Goal: Information Seeking & Learning: Learn about a topic

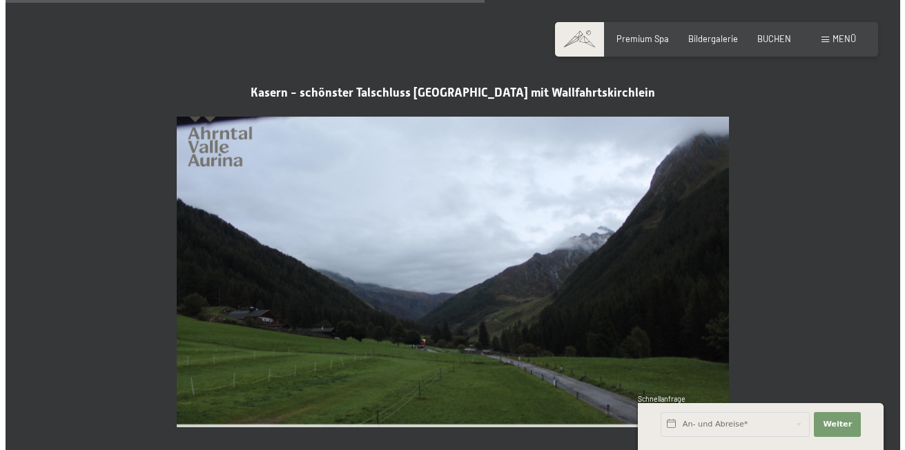
scroll to position [2277, 0]
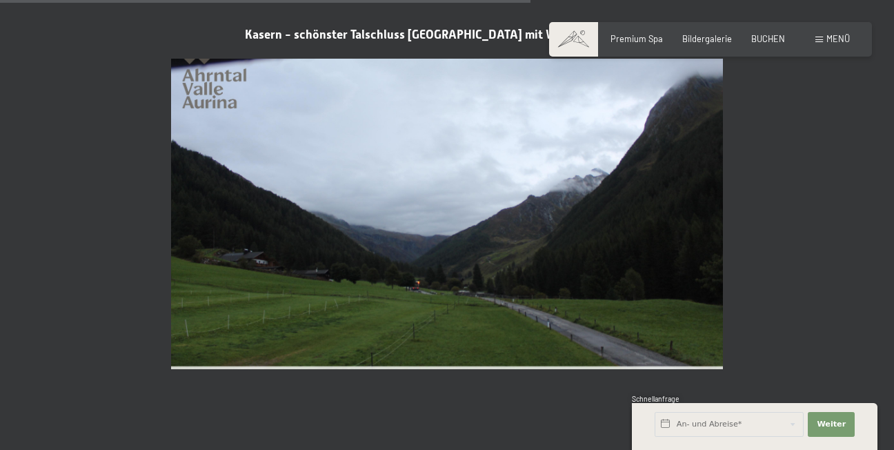
click at [834, 41] on span "Menü" at bounding box center [838, 38] width 23 height 11
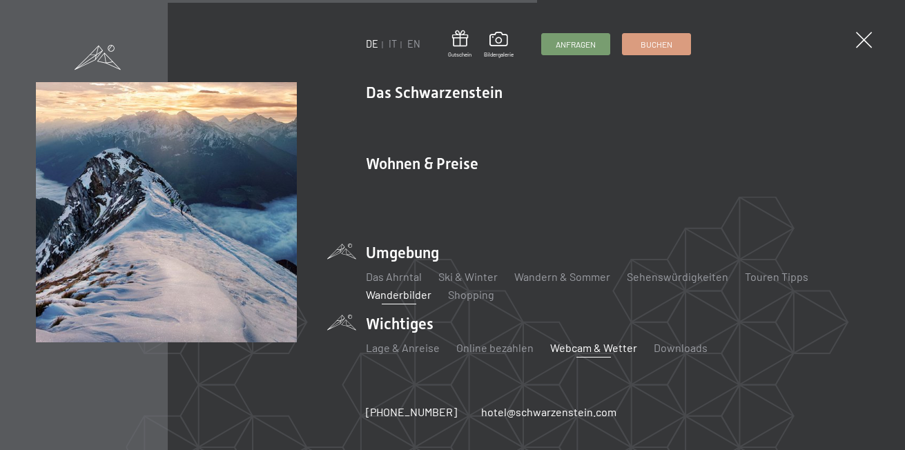
click at [397, 288] on link "Wanderbilder" at bounding box center [399, 294] width 66 height 13
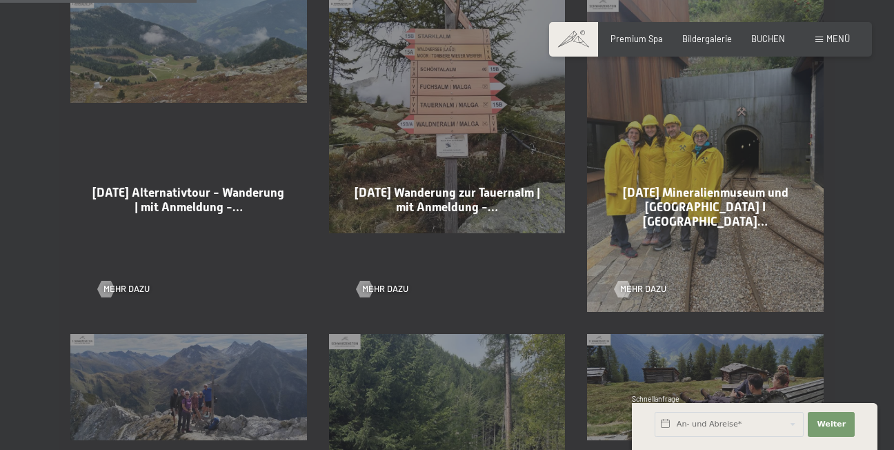
scroll to position [759, 0]
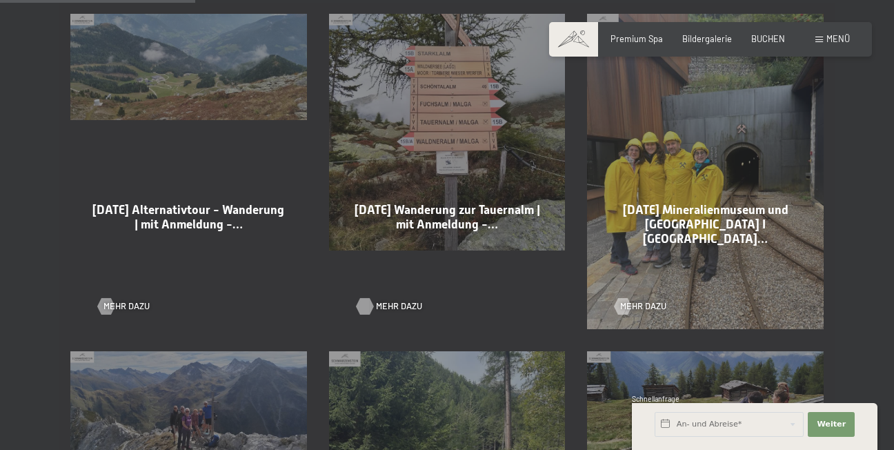
click at [363, 298] on div at bounding box center [365, 306] width 10 height 17
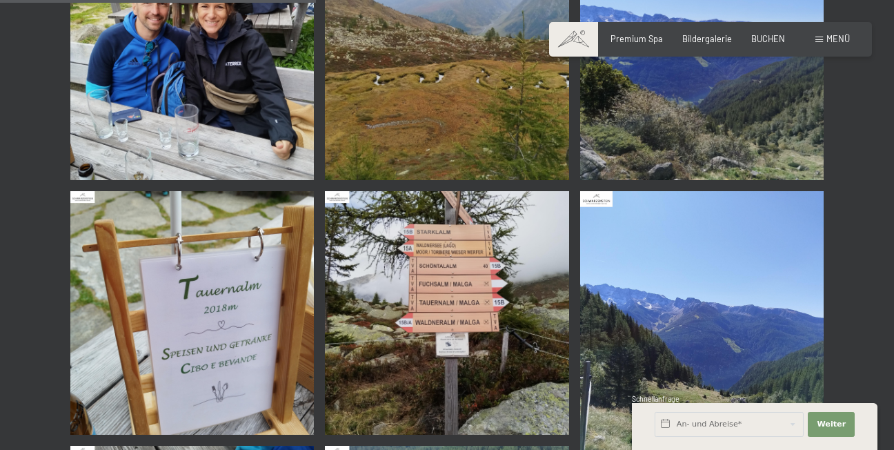
scroll to position [1863, 0]
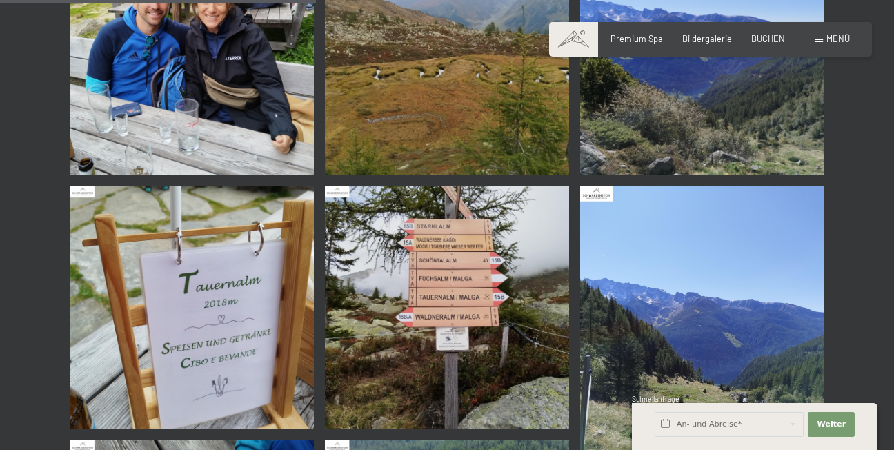
click at [447, 304] on img at bounding box center [447, 308] width 244 height 244
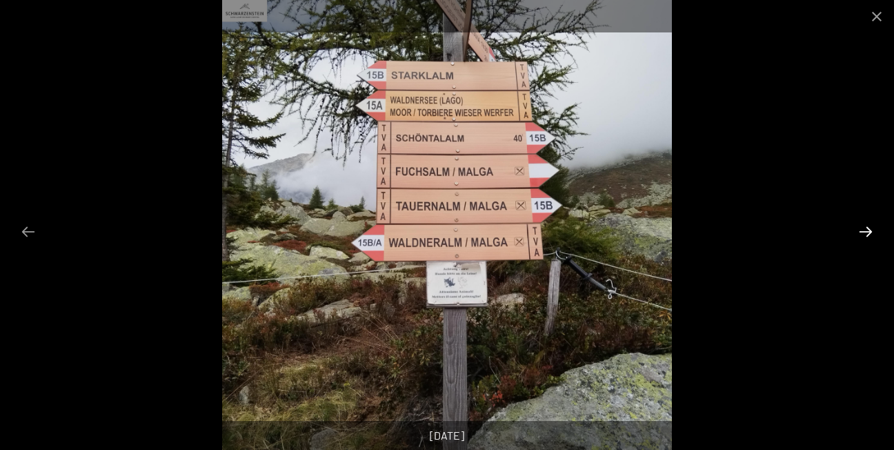
click at [872, 231] on button "Next slide" at bounding box center [866, 231] width 29 height 27
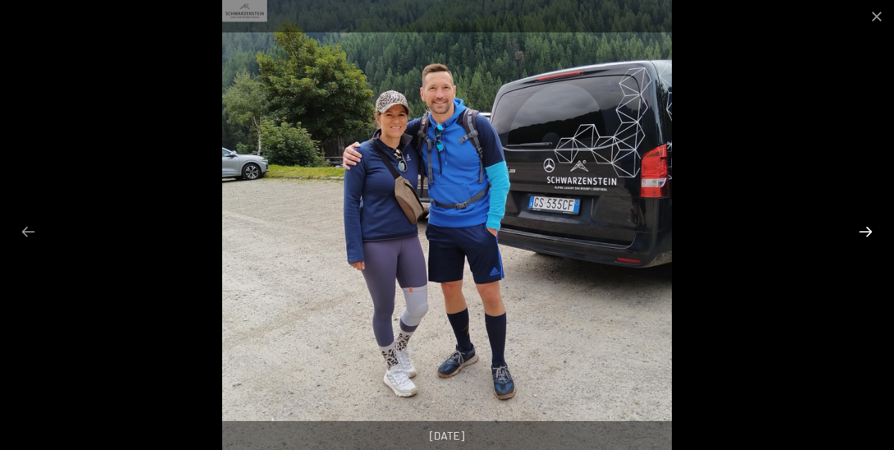
click at [871, 236] on button "Next slide" at bounding box center [866, 231] width 29 height 27
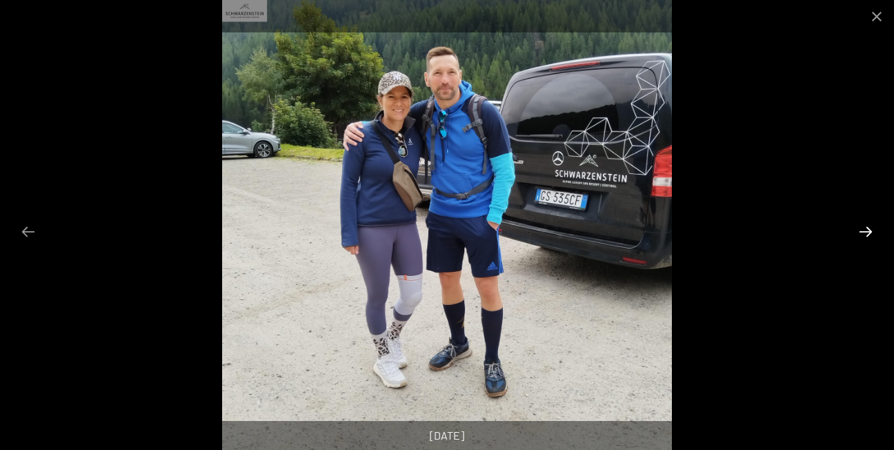
click at [870, 238] on button "Next slide" at bounding box center [866, 231] width 29 height 27
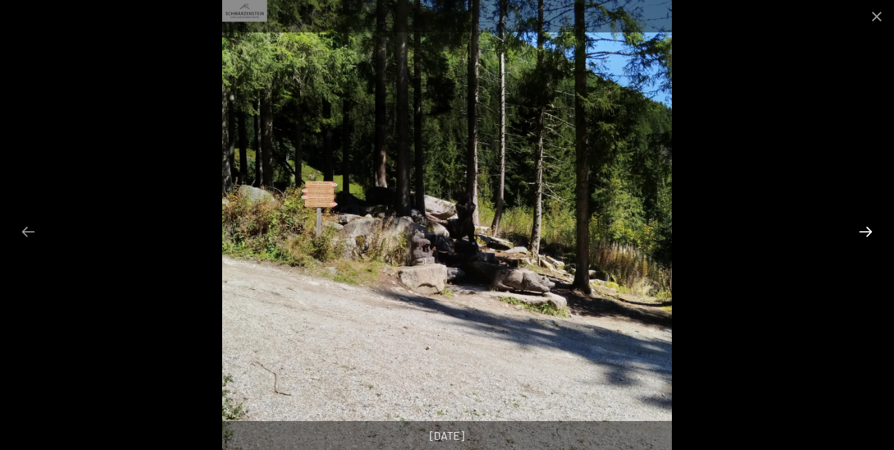
click at [869, 240] on button "Next slide" at bounding box center [866, 231] width 29 height 27
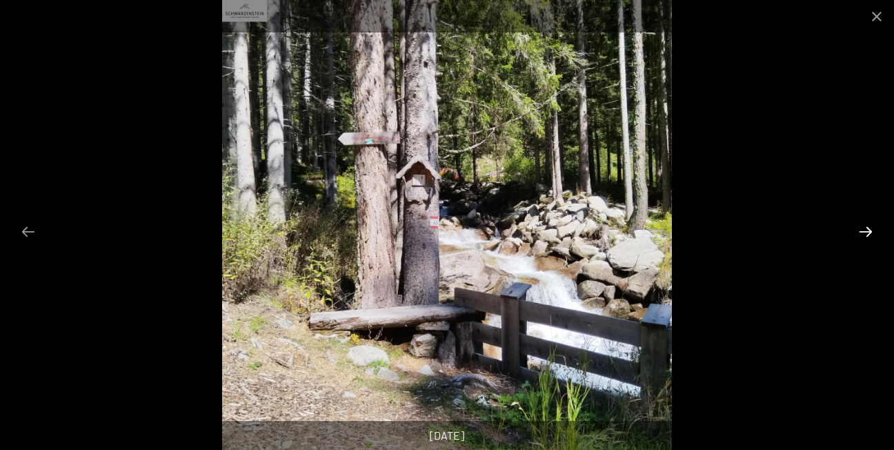
click at [864, 235] on button "Next slide" at bounding box center [866, 231] width 29 height 27
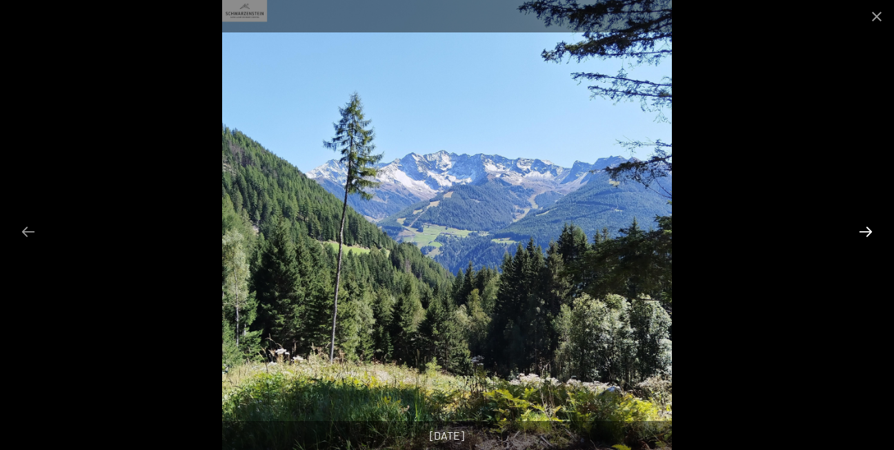
click at [864, 234] on button "Next slide" at bounding box center [866, 231] width 29 height 27
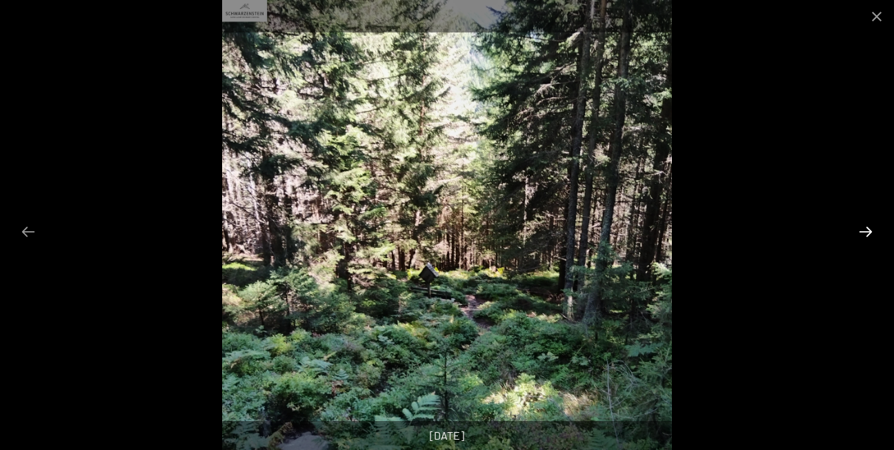
click at [864, 234] on button "Next slide" at bounding box center [866, 231] width 29 height 27
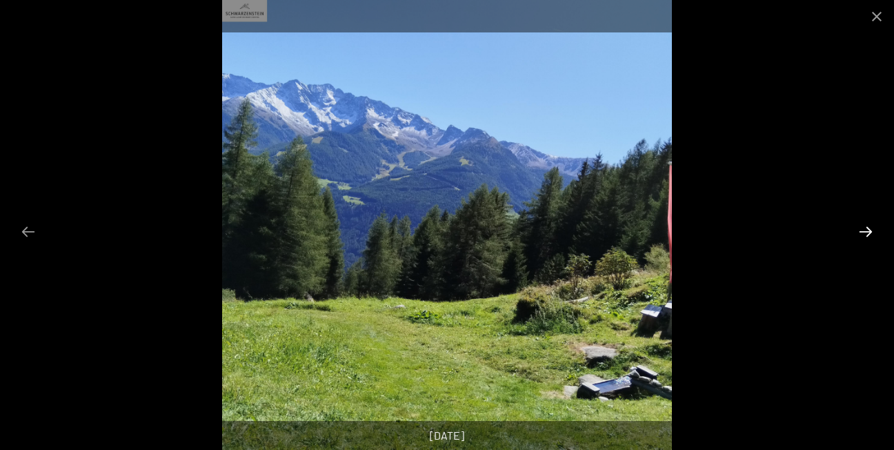
click at [864, 234] on button "Next slide" at bounding box center [866, 231] width 29 height 27
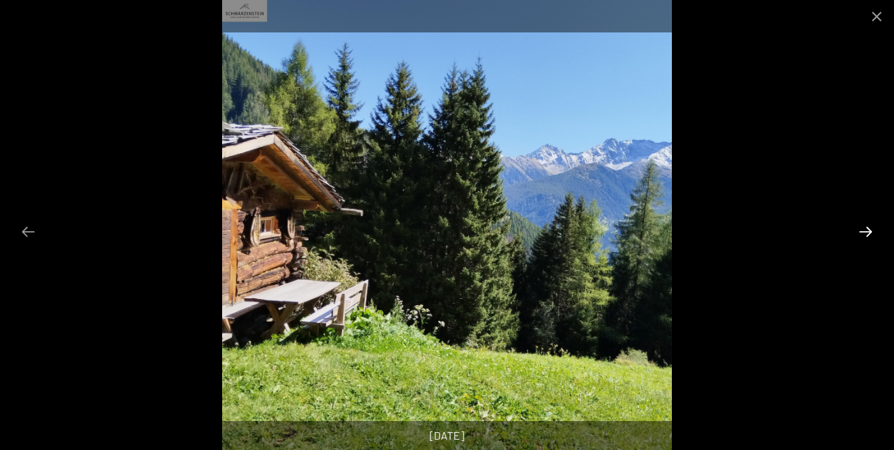
click at [864, 235] on button "Next slide" at bounding box center [866, 231] width 29 height 27
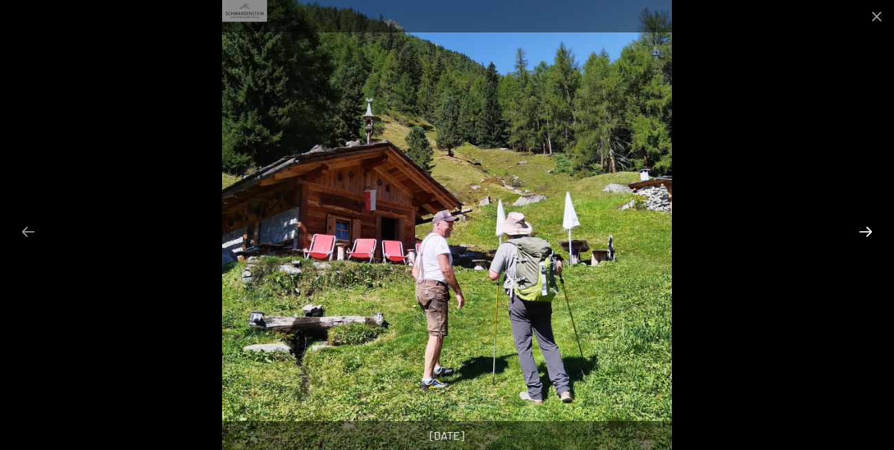
click at [863, 237] on button "Next slide" at bounding box center [866, 231] width 29 height 27
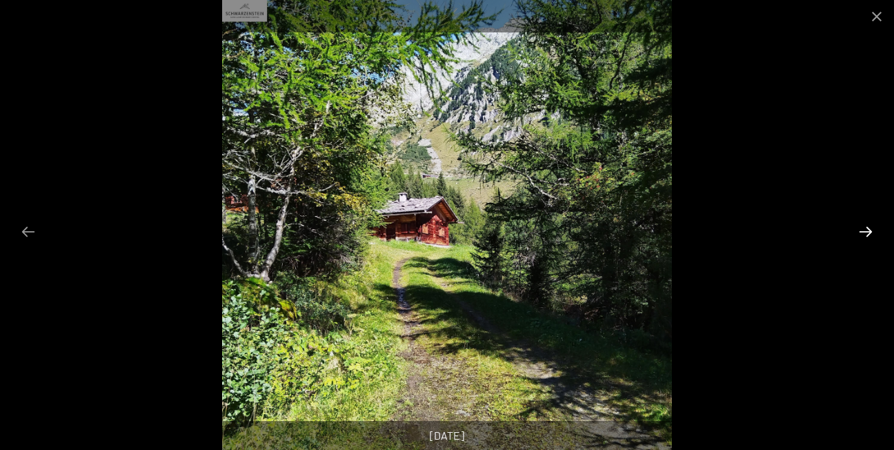
click at [863, 237] on button "Next slide" at bounding box center [866, 231] width 29 height 27
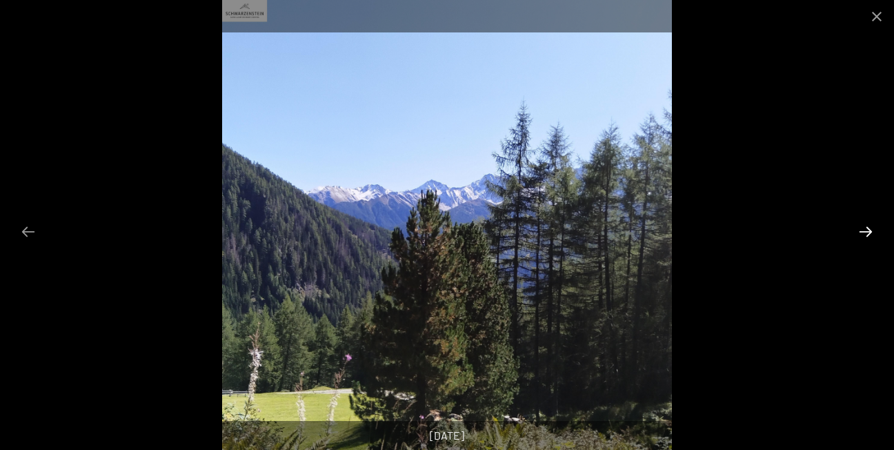
click at [864, 237] on button "Next slide" at bounding box center [866, 231] width 29 height 27
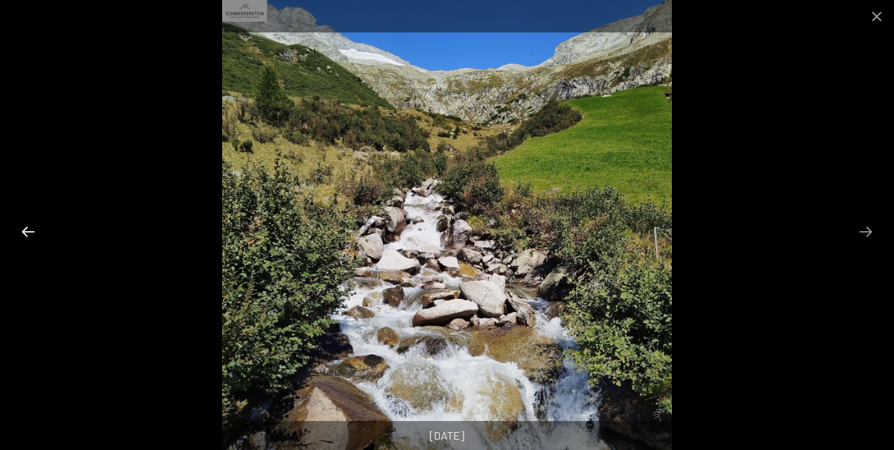
click at [29, 231] on button "Previous slide" at bounding box center [28, 231] width 29 height 27
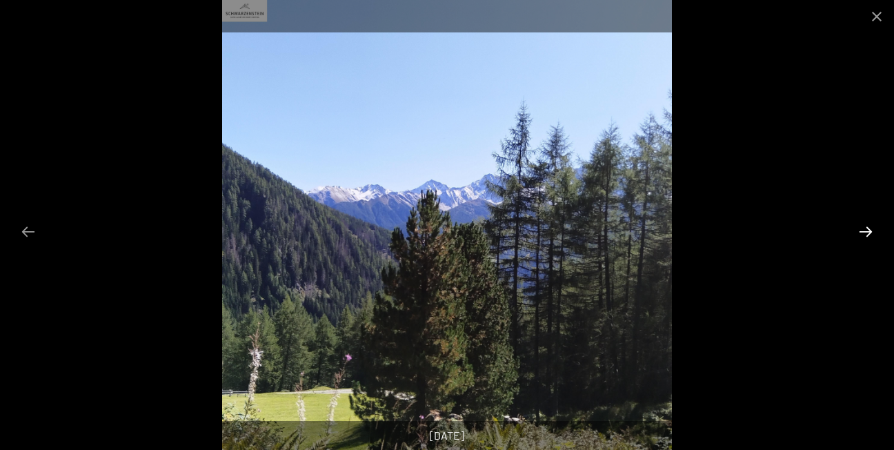
click at [863, 223] on button "Next slide" at bounding box center [866, 231] width 29 height 27
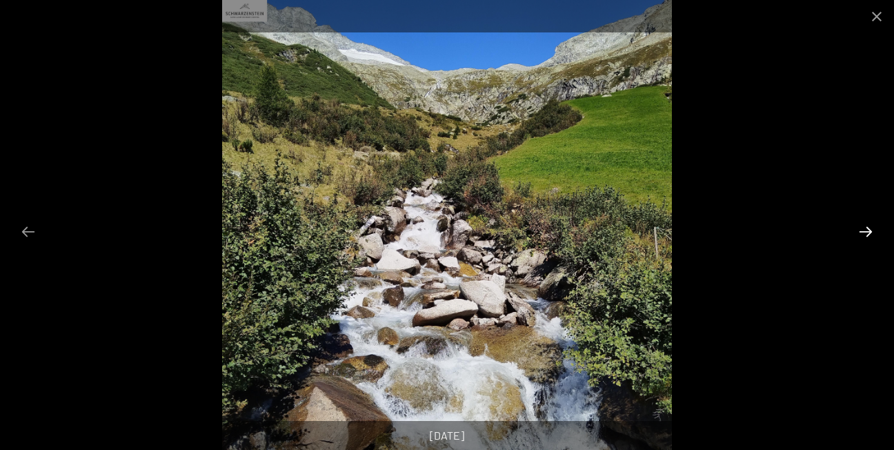
click at [864, 223] on button "Next slide" at bounding box center [866, 231] width 29 height 27
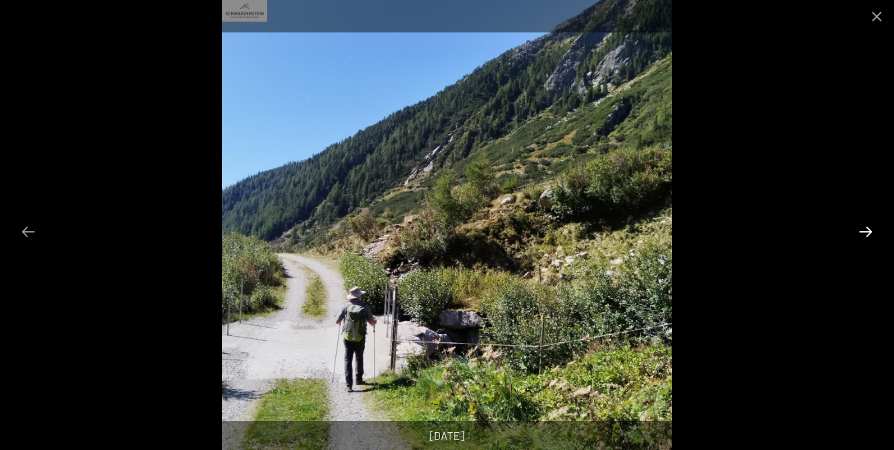
scroll to position [1518, 0]
click at [869, 228] on button "Next slide" at bounding box center [866, 231] width 29 height 27
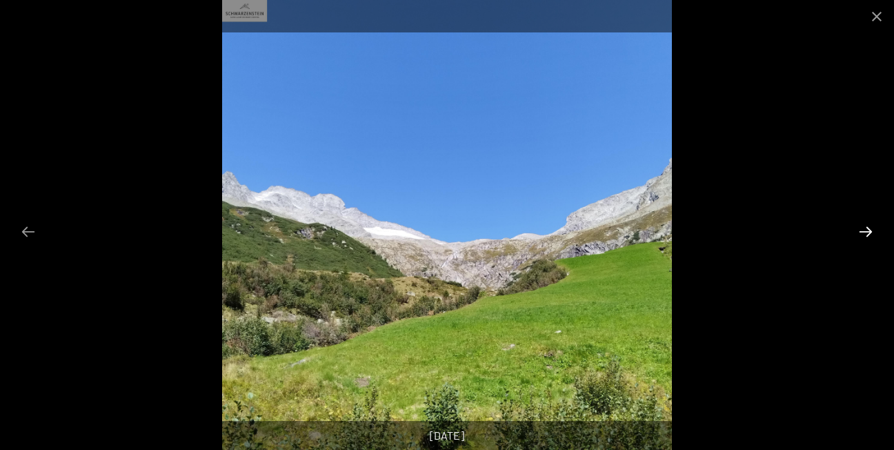
click at [868, 228] on button "Next slide" at bounding box center [866, 231] width 29 height 27
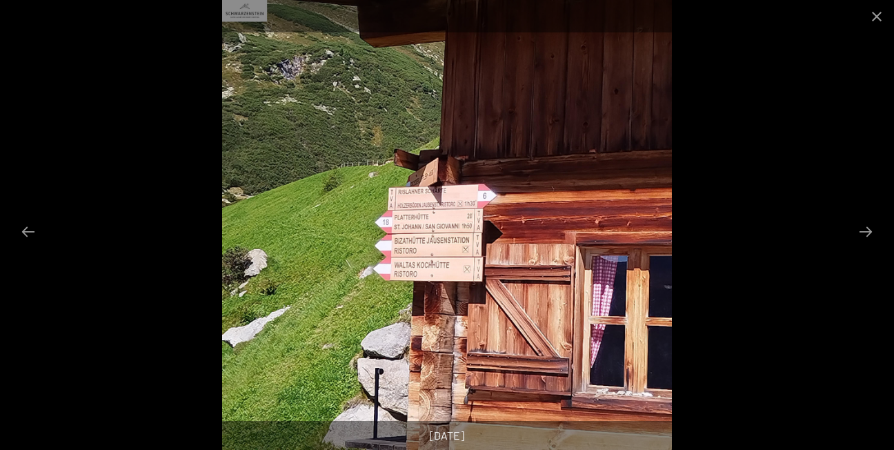
click at [470, 248] on img at bounding box center [447, 225] width 450 height 450
click at [870, 229] on button "Next slide" at bounding box center [866, 231] width 29 height 27
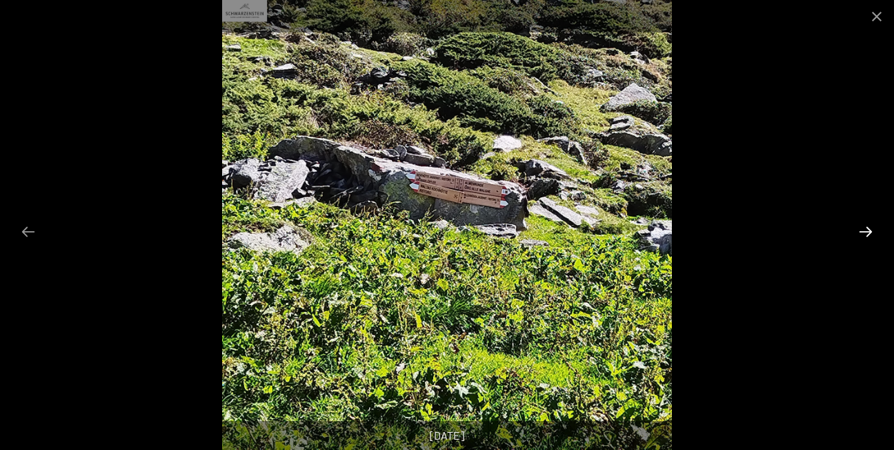
click at [870, 229] on button "Next slide" at bounding box center [866, 231] width 29 height 27
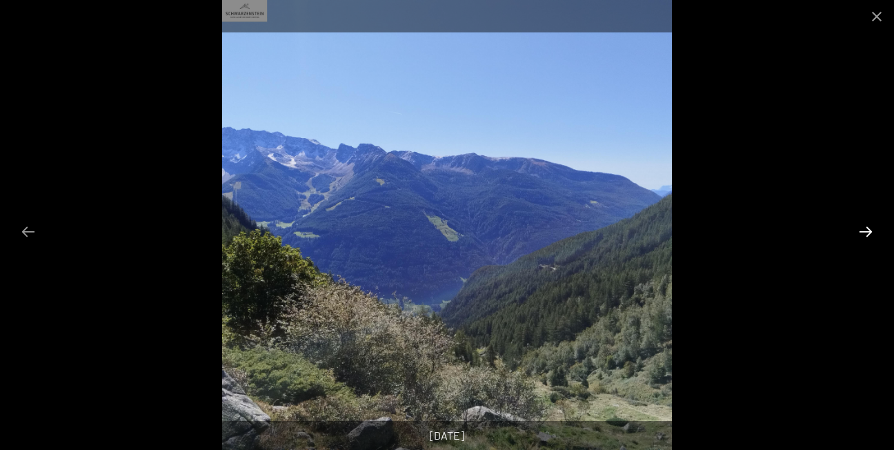
click at [870, 229] on button "Next slide" at bounding box center [866, 231] width 29 height 27
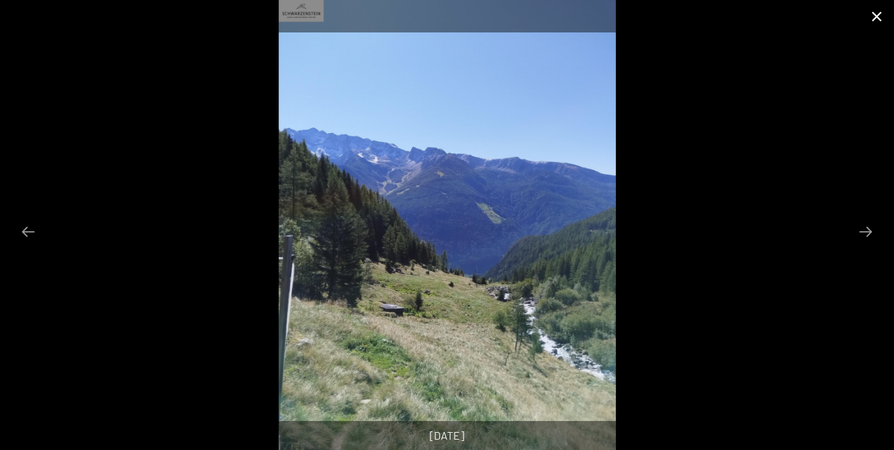
click at [873, 12] on button "Close gallery" at bounding box center [877, 16] width 35 height 32
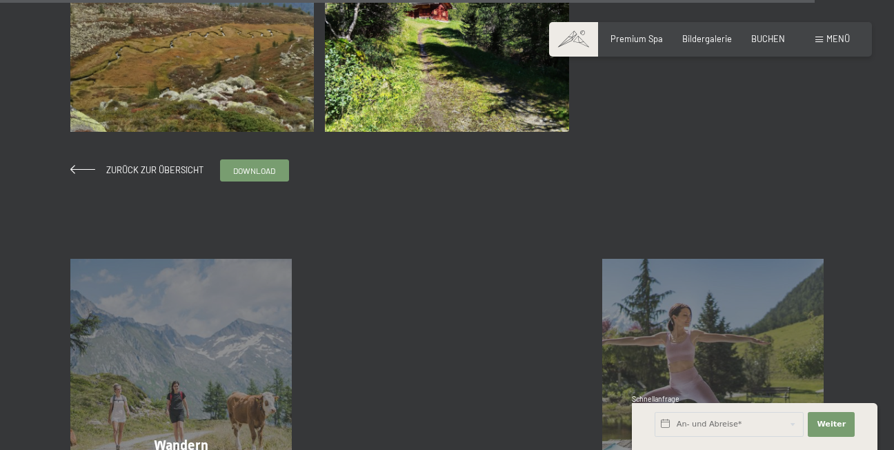
scroll to position [4830, 0]
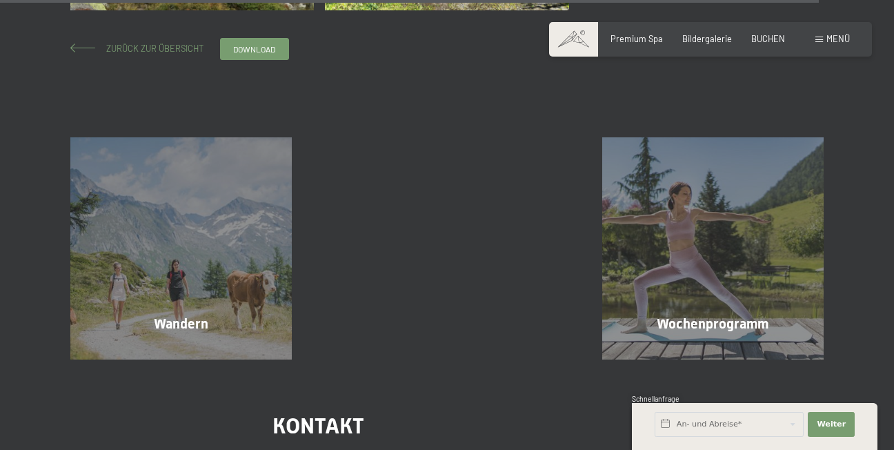
click at [141, 42] on div "Zurück zur Übersicht download" at bounding box center [179, 49] width 219 height 22
click at [153, 47] on span "Zurück zur Übersicht" at bounding box center [150, 48] width 106 height 11
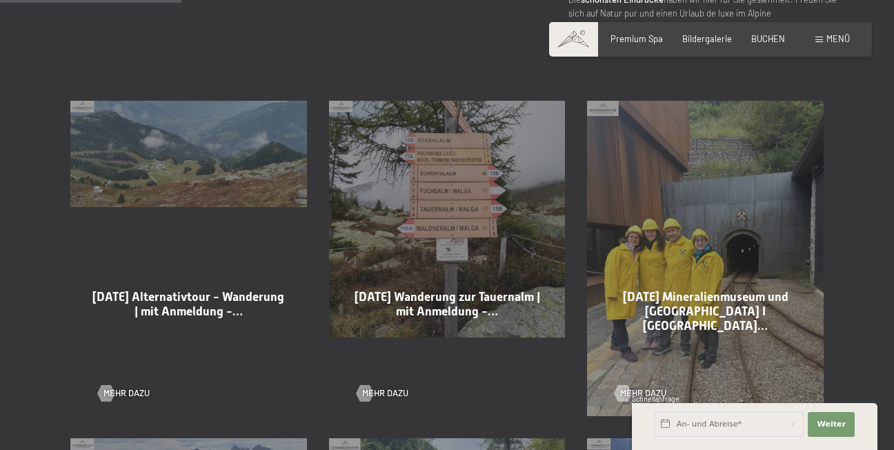
scroll to position [759, 0]
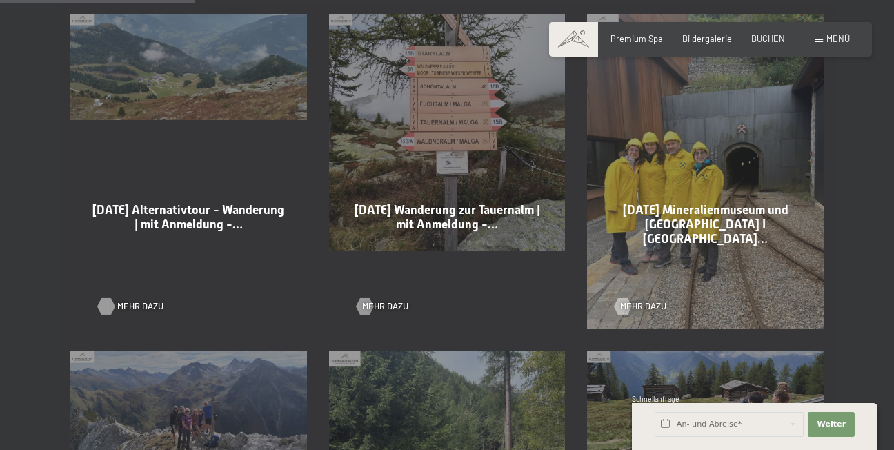
click at [108, 298] on div at bounding box center [106, 306] width 10 height 17
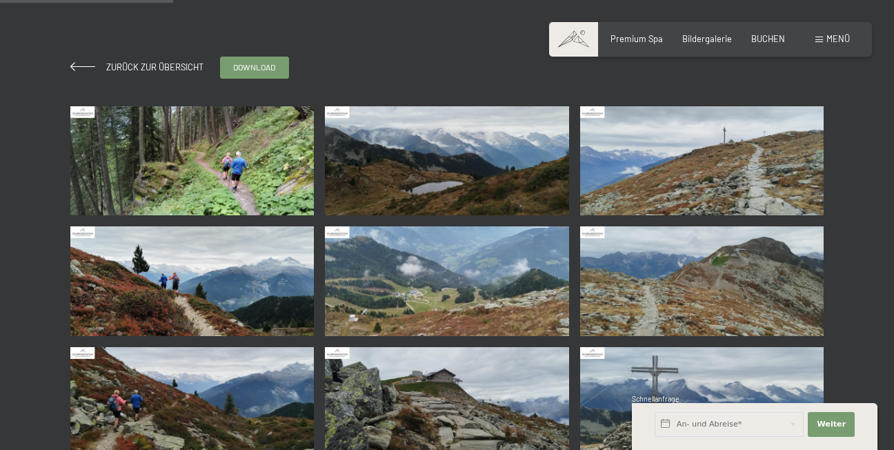
scroll to position [207, 0]
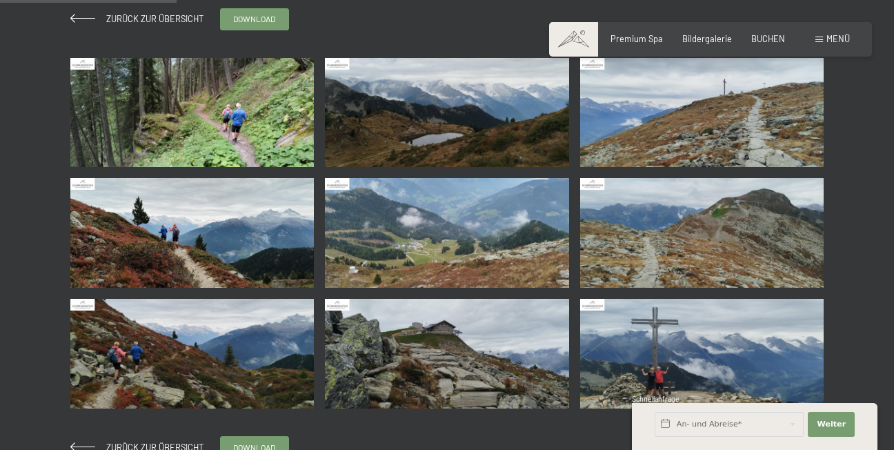
click at [152, 117] on img at bounding box center [192, 113] width 244 height 110
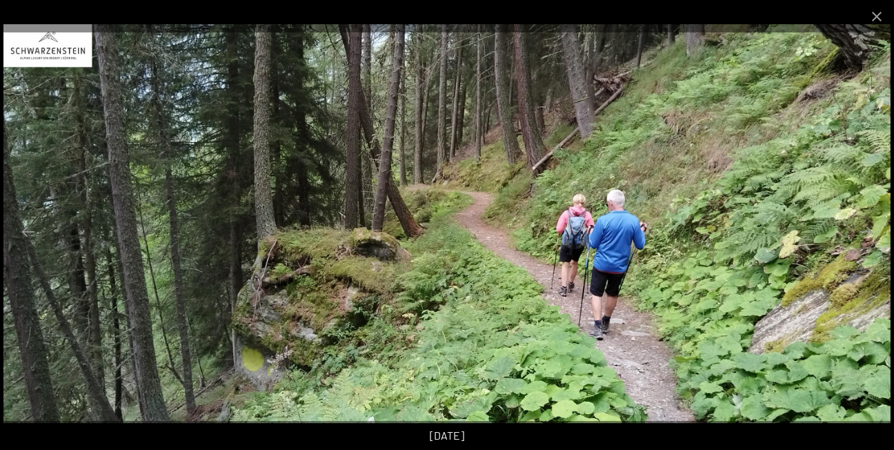
scroll to position [0, 0]
click at [867, 233] on button "Next slide" at bounding box center [866, 231] width 29 height 27
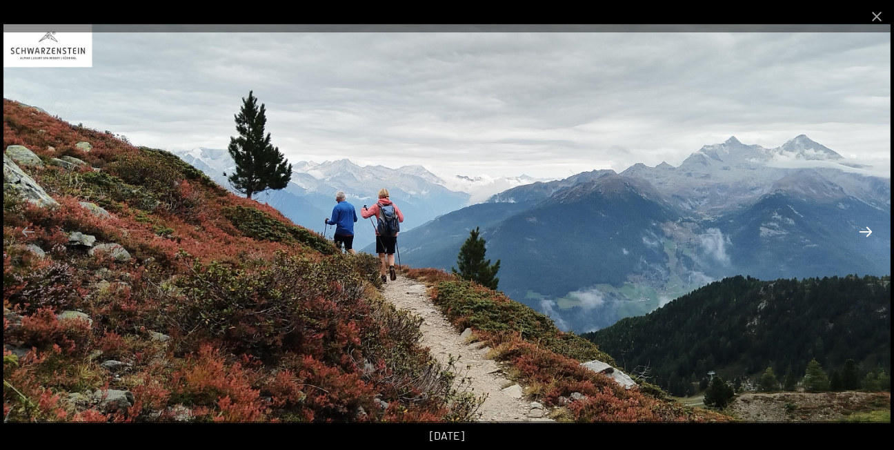
click at [867, 233] on button "Next slide" at bounding box center [866, 231] width 29 height 27
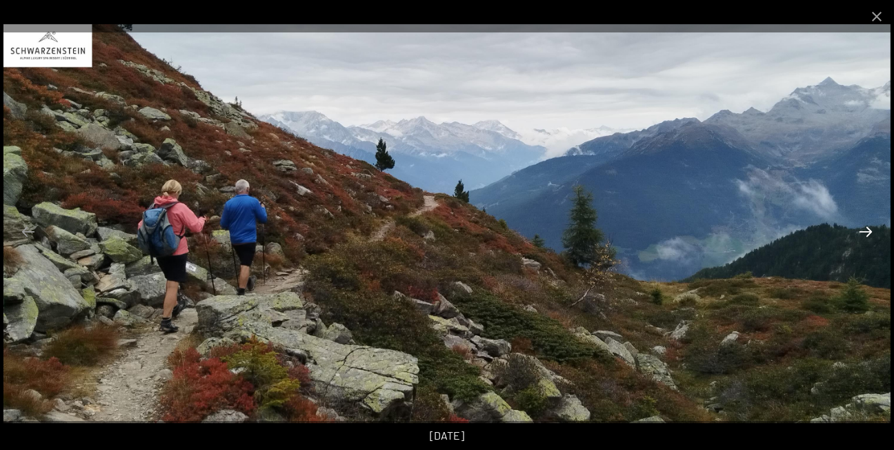
click at [868, 233] on button "Next slide" at bounding box center [866, 231] width 29 height 27
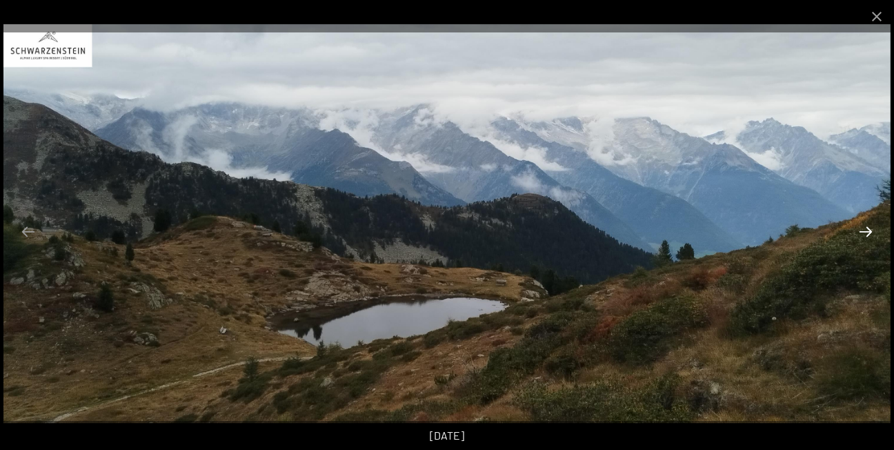
click at [869, 233] on button "Next slide" at bounding box center [866, 231] width 29 height 27
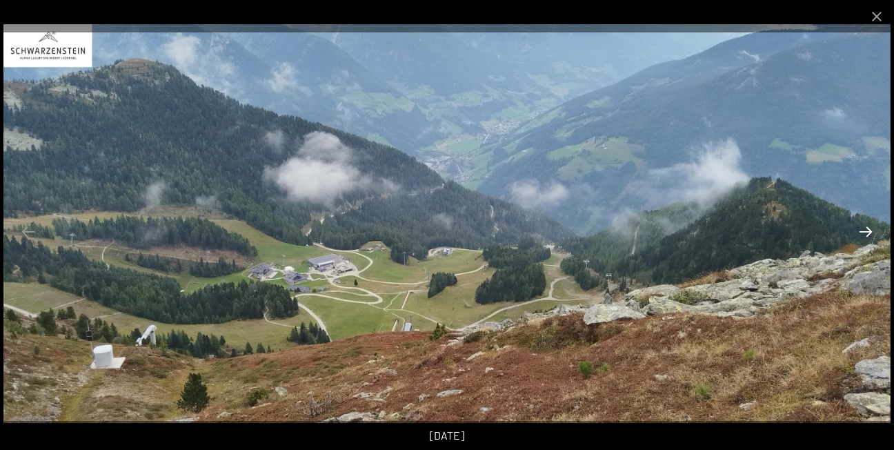
click at [869, 236] on button "Next slide" at bounding box center [866, 231] width 29 height 27
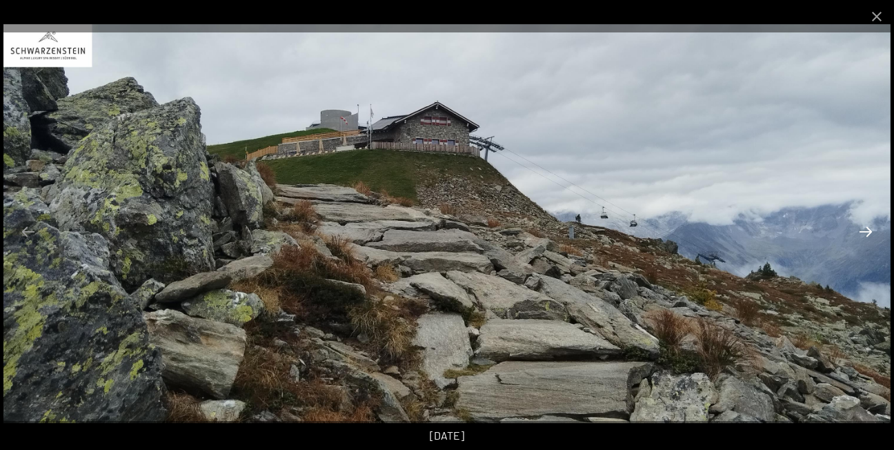
click at [869, 237] on button "Next slide" at bounding box center [866, 231] width 29 height 27
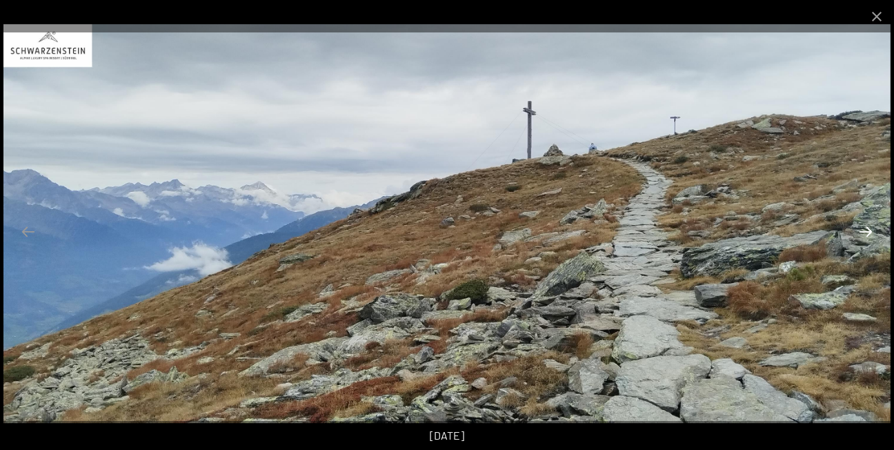
click at [869, 238] on button "Next slide" at bounding box center [866, 231] width 29 height 27
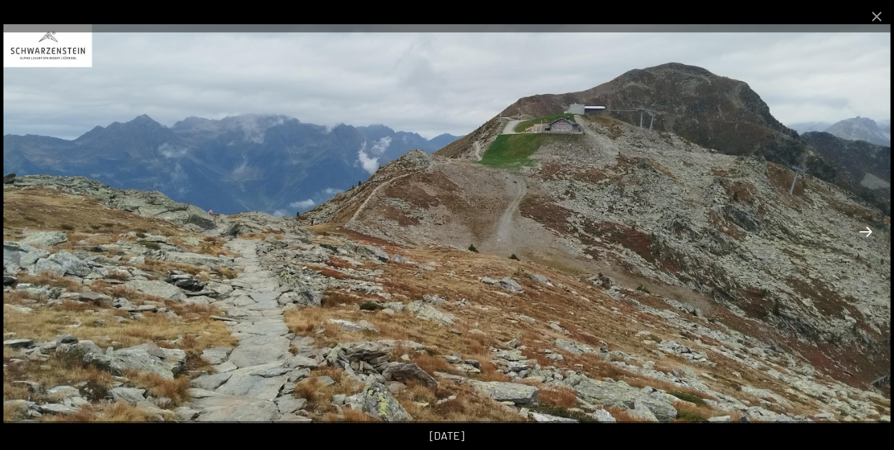
click at [869, 239] on button "Next slide" at bounding box center [866, 231] width 29 height 27
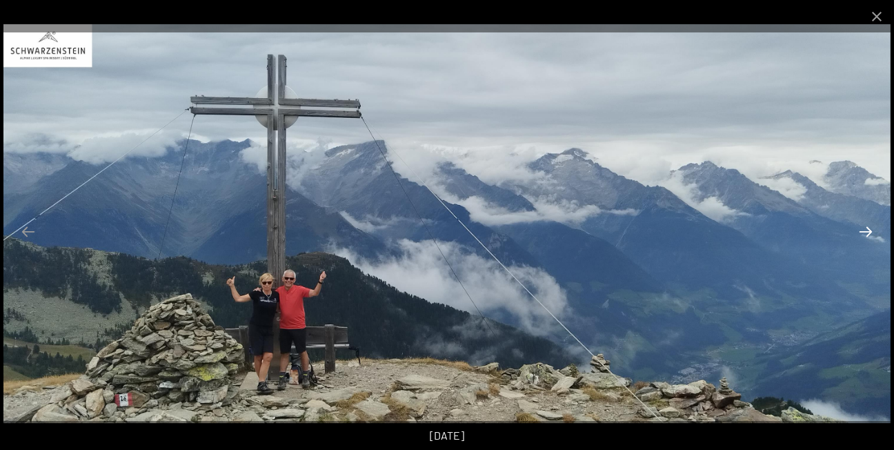
click at [867, 238] on button "Next slide" at bounding box center [866, 231] width 29 height 27
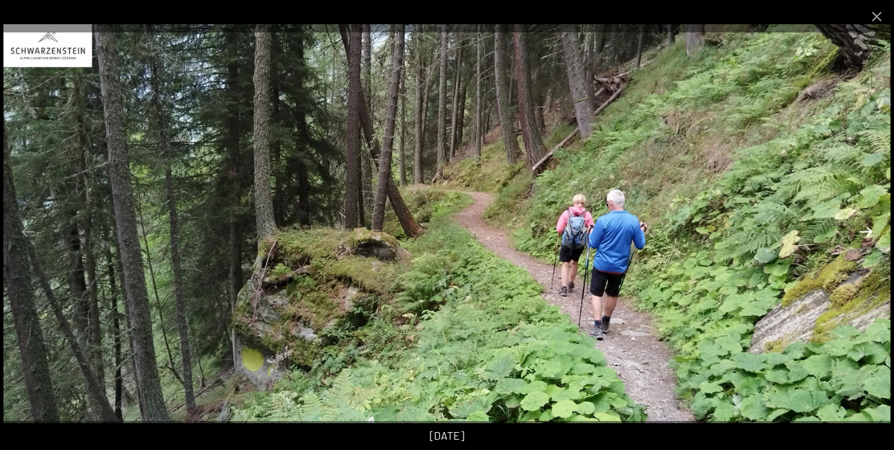
click at [867, 238] on button "Next slide" at bounding box center [866, 231] width 29 height 27
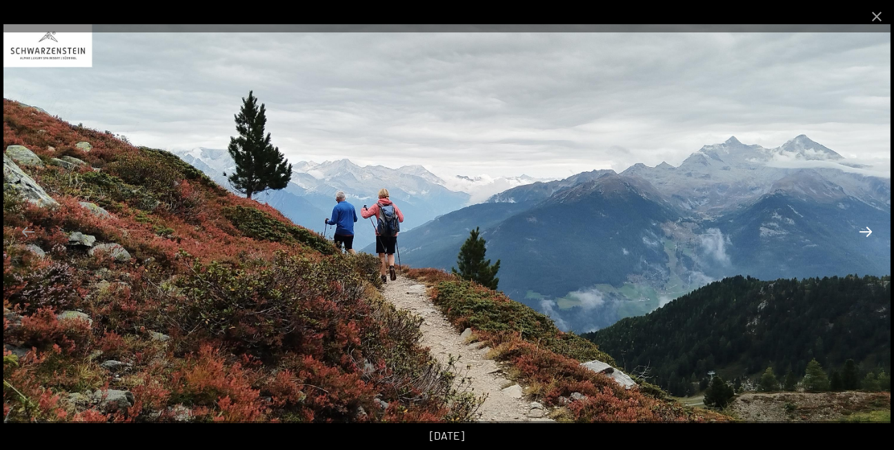
click at [863, 224] on button "Next slide" at bounding box center [866, 231] width 29 height 27
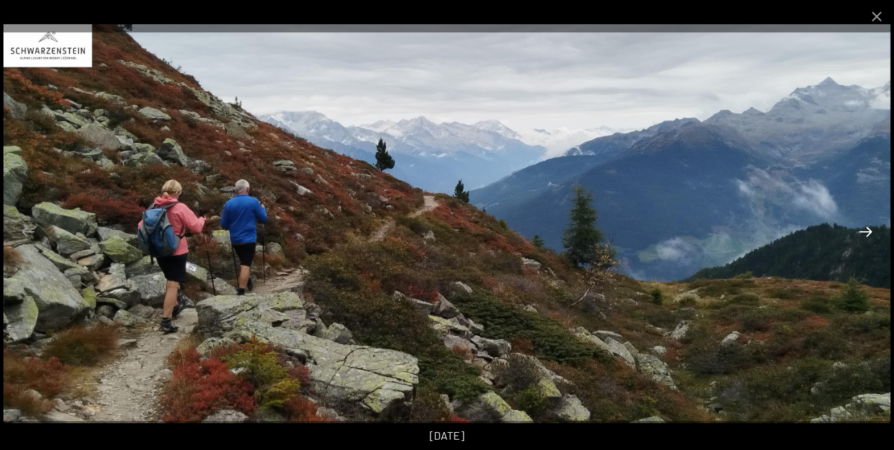
click at [861, 227] on button "Next slide" at bounding box center [866, 231] width 29 height 27
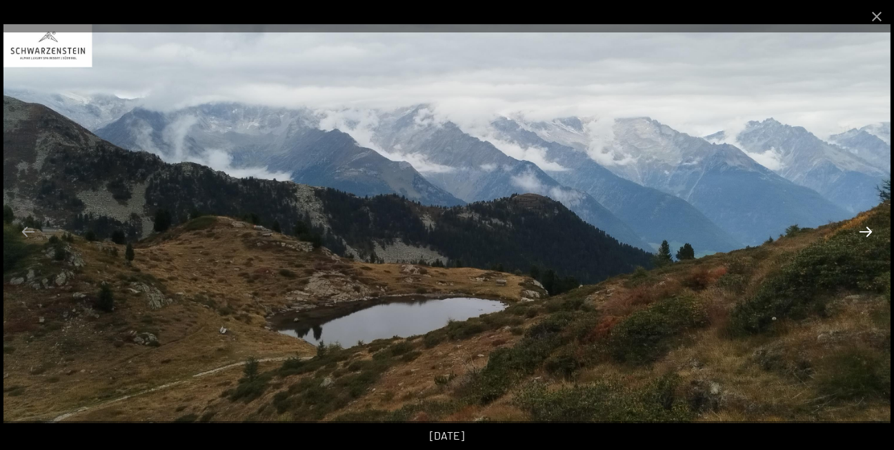
click at [861, 227] on button "Next slide" at bounding box center [866, 231] width 29 height 27
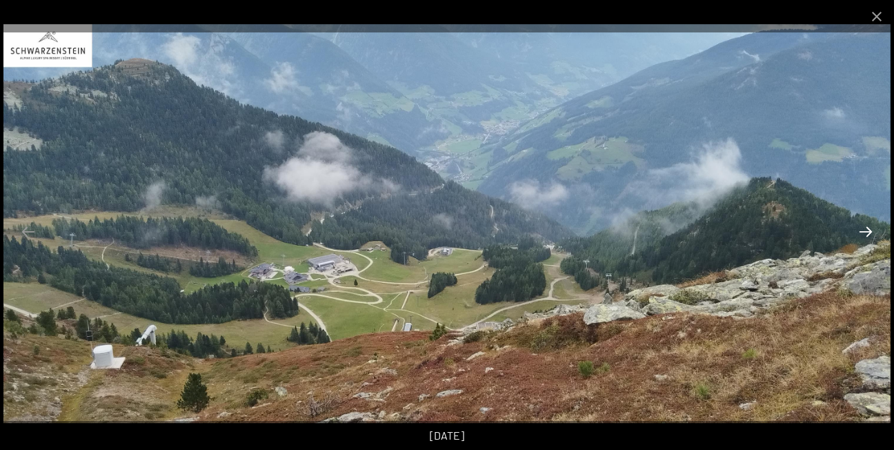
click at [861, 227] on button "Next slide" at bounding box center [866, 231] width 29 height 27
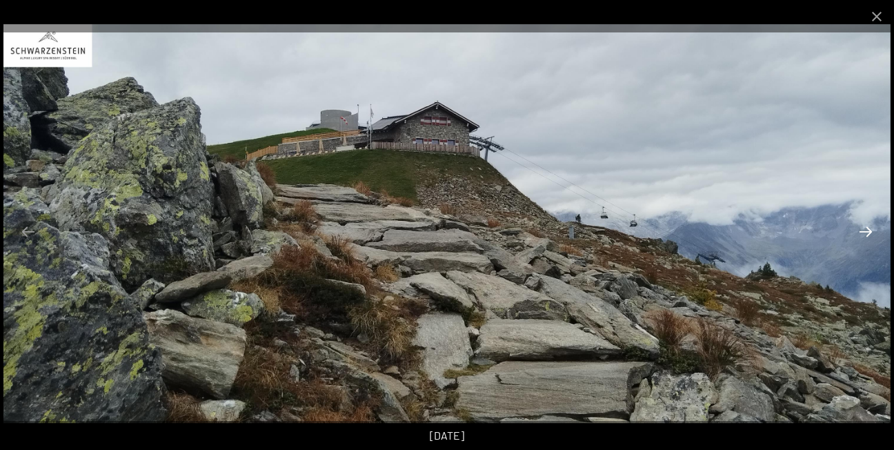
click at [865, 230] on button "Next slide" at bounding box center [866, 231] width 29 height 27
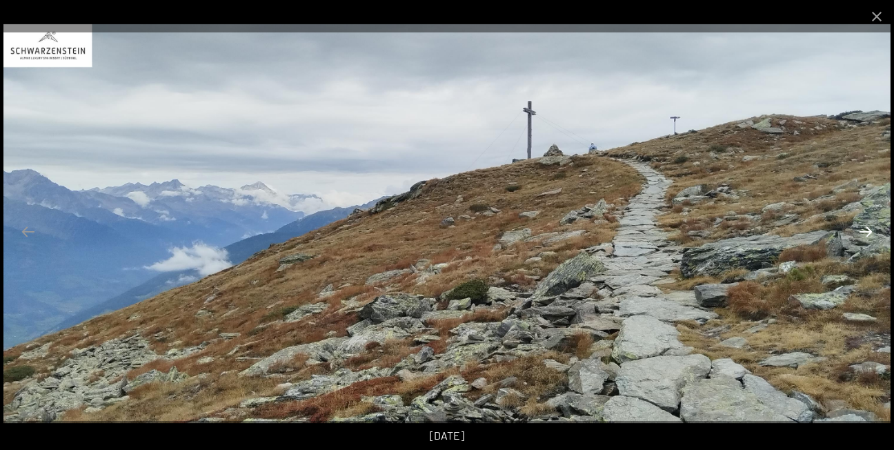
click at [865, 230] on button "Next slide" at bounding box center [866, 231] width 29 height 27
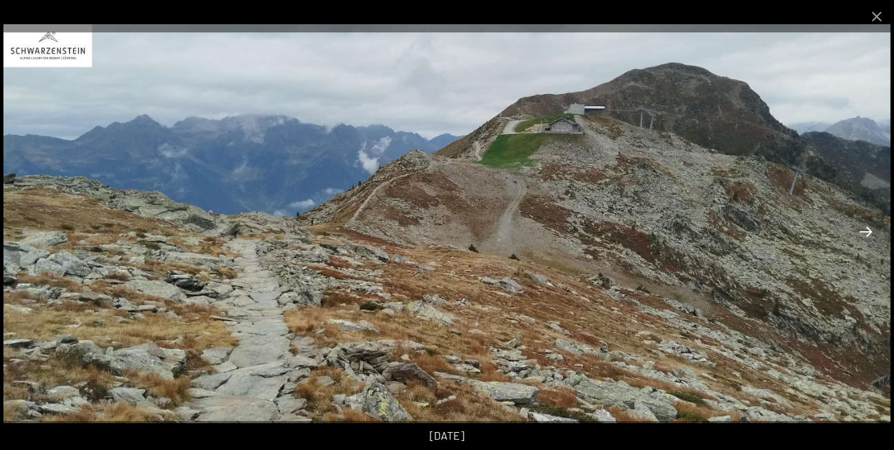
click at [865, 230] on button "Next slide" at bounding box center [866, 231] width 29 height 27
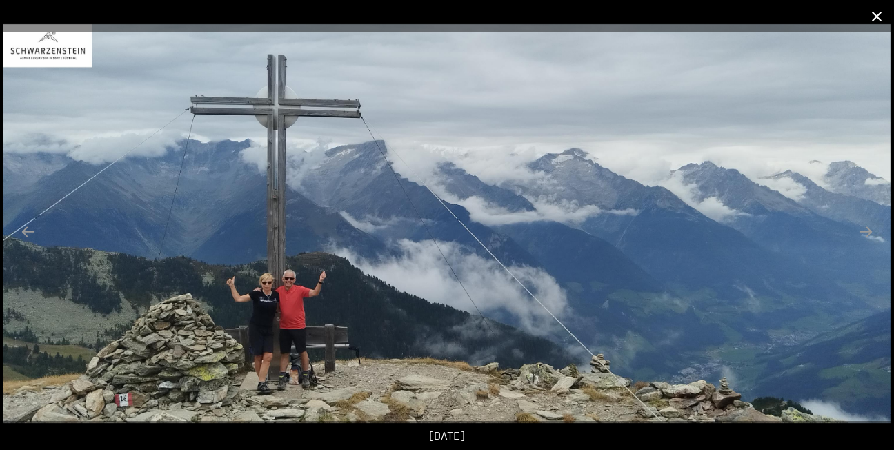
click at [877, 16] on button "Close gallery" at bounding box center [877, 16] width 35 height 32
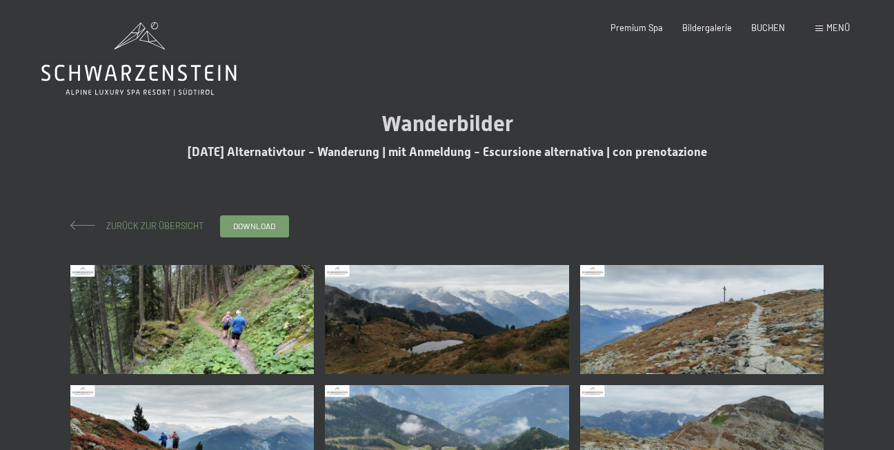
click at [150, 224] on span "Zurück zur Übersicht" at bounding box center [150, 225] width 106 height 11
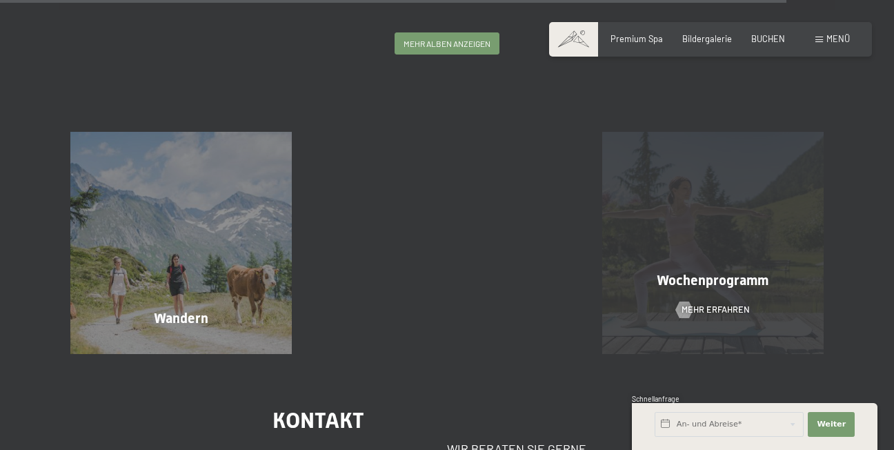
scroll to position [3174, 0]
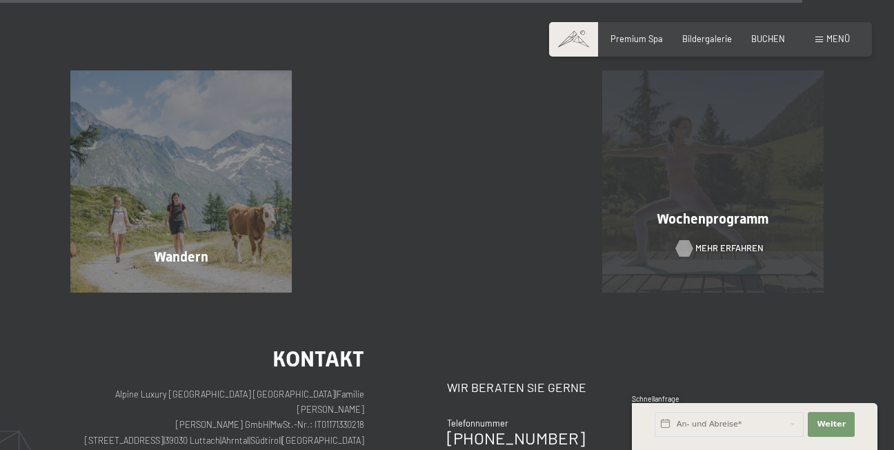
click at [698, 242] on span "Mehr erfahren" at bounding box center [730, 248] width 68 height 12
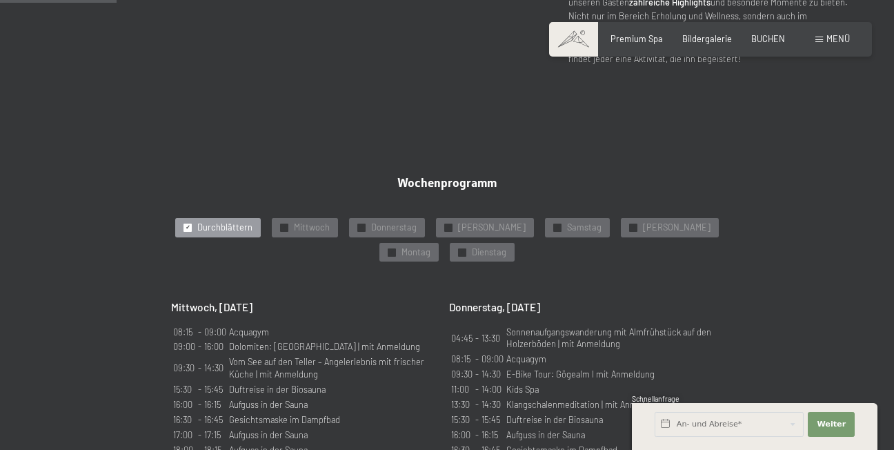
scroll to position [621, 0]
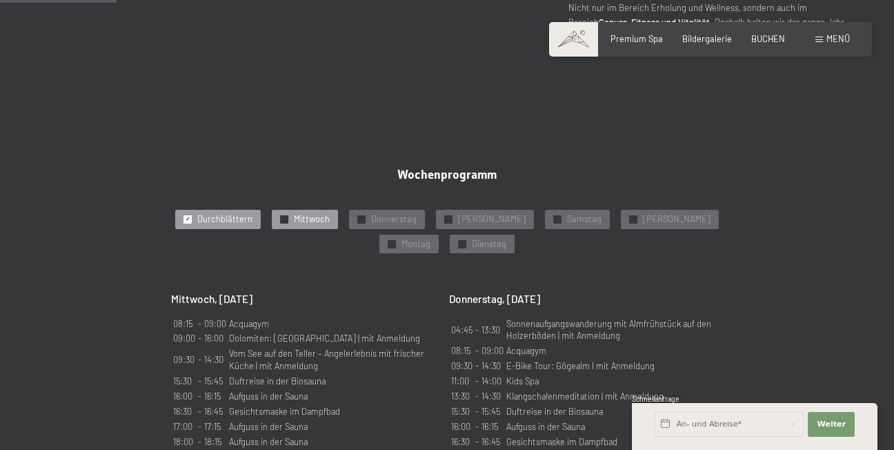
click at [303, 217] on span "Mittwoch" at bounding box center [312, 219] width 36 height 12
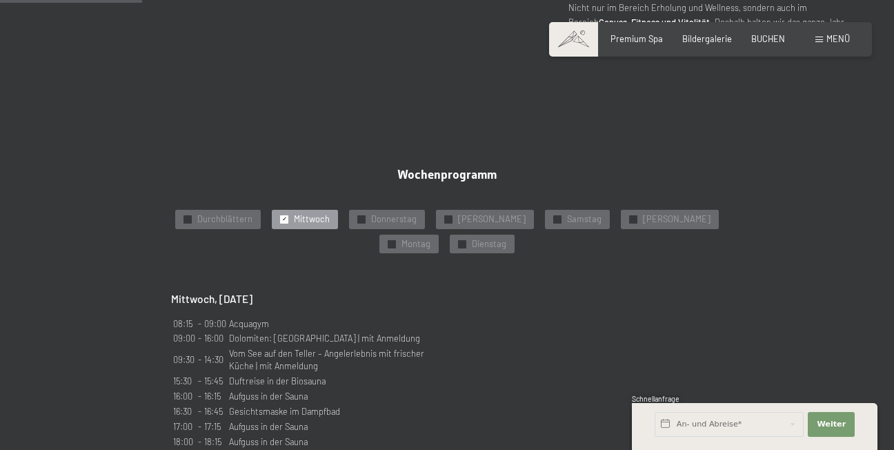
scroll to position [759, 0]
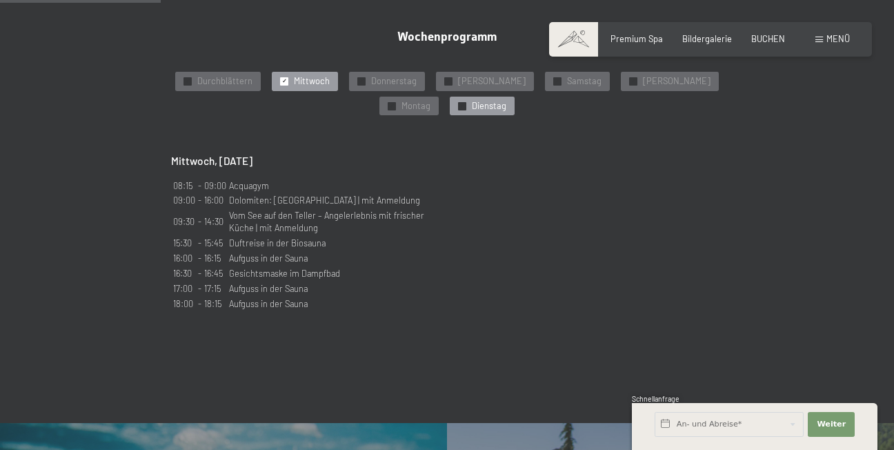
click at [472, 102] on span "Dienstag" at bounding box center [489, 106] width 35 height 12
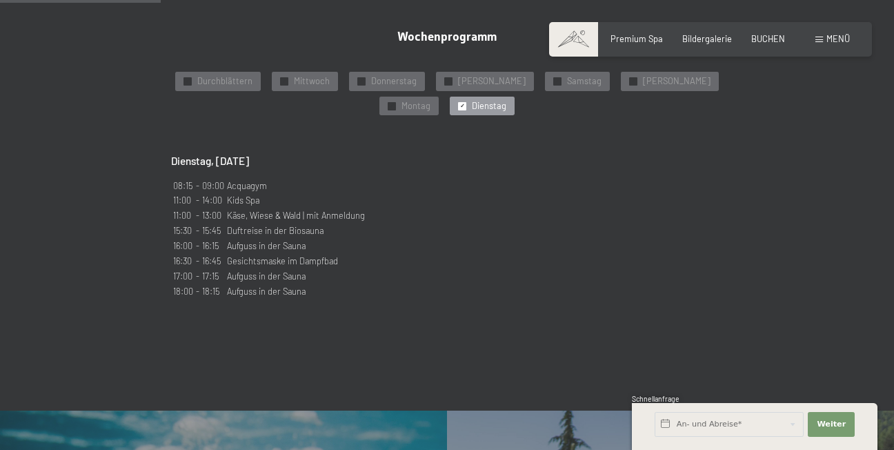
click at [472, 100] on span "Dienstag" at bounding box center [489, 106] width 35 height 12
